Goal: Information Seeking & Learning: Learn about a topic

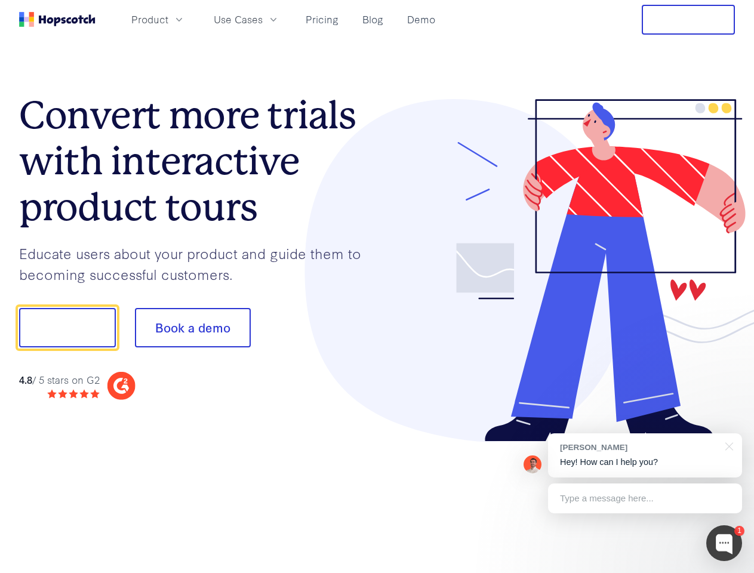
click at [377, 287] on div at bounding box center [556, 270] width 358 height 343
click at [168, 19] on span "Product" at bounding box center [149, 19] width 37 height 15
click at [263, 19] on span "Use Cases" at bounding box center [238, 19] width 49 height 15
click at [689, 20] on button "Free Trial" at bounding box center [688, 20] width 93 height 30
click at [67, 328] on button "Show me!" at bounding box center [67, 327] width 97 height 39
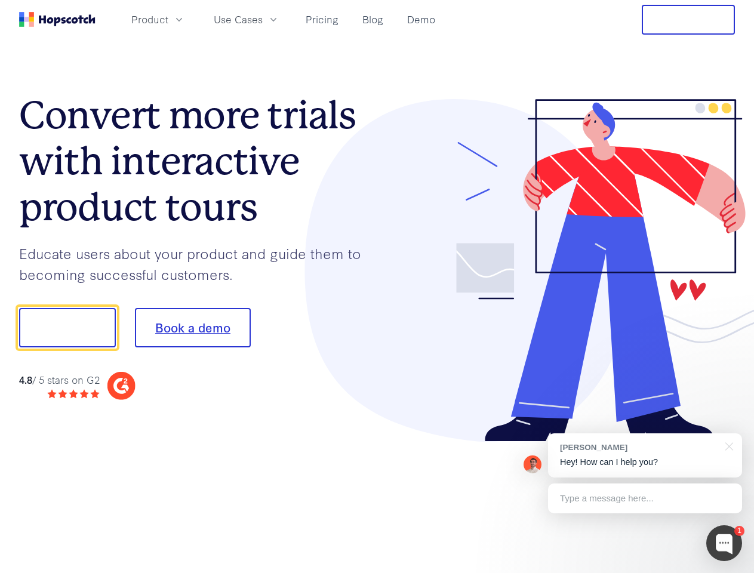
click at [192, 328] on button "Book a demo" at bounding box center [193, 327] width 116 height 39
click at [724, 544] on div at bounding box center [725, 544] width 36 height 36
click at [645, 456] on div "[PERSON_NAME] Hey! How can I help you?" at bounding box center [645, 456] width 194 height 44
click at [727, 446] on div at bounding box center [630, 326] width 224 height 398
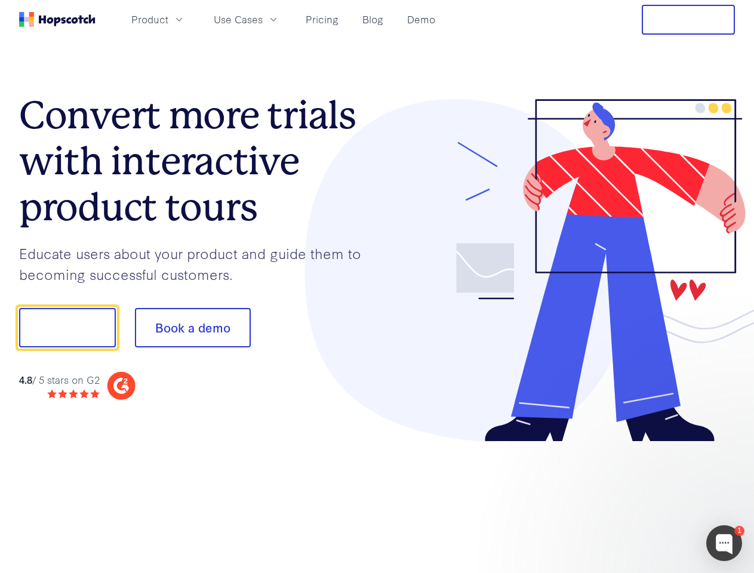
click at [645, 499] on div at bounding box center [630, 406] width 224 height 238
